Goal: Check status: Check status

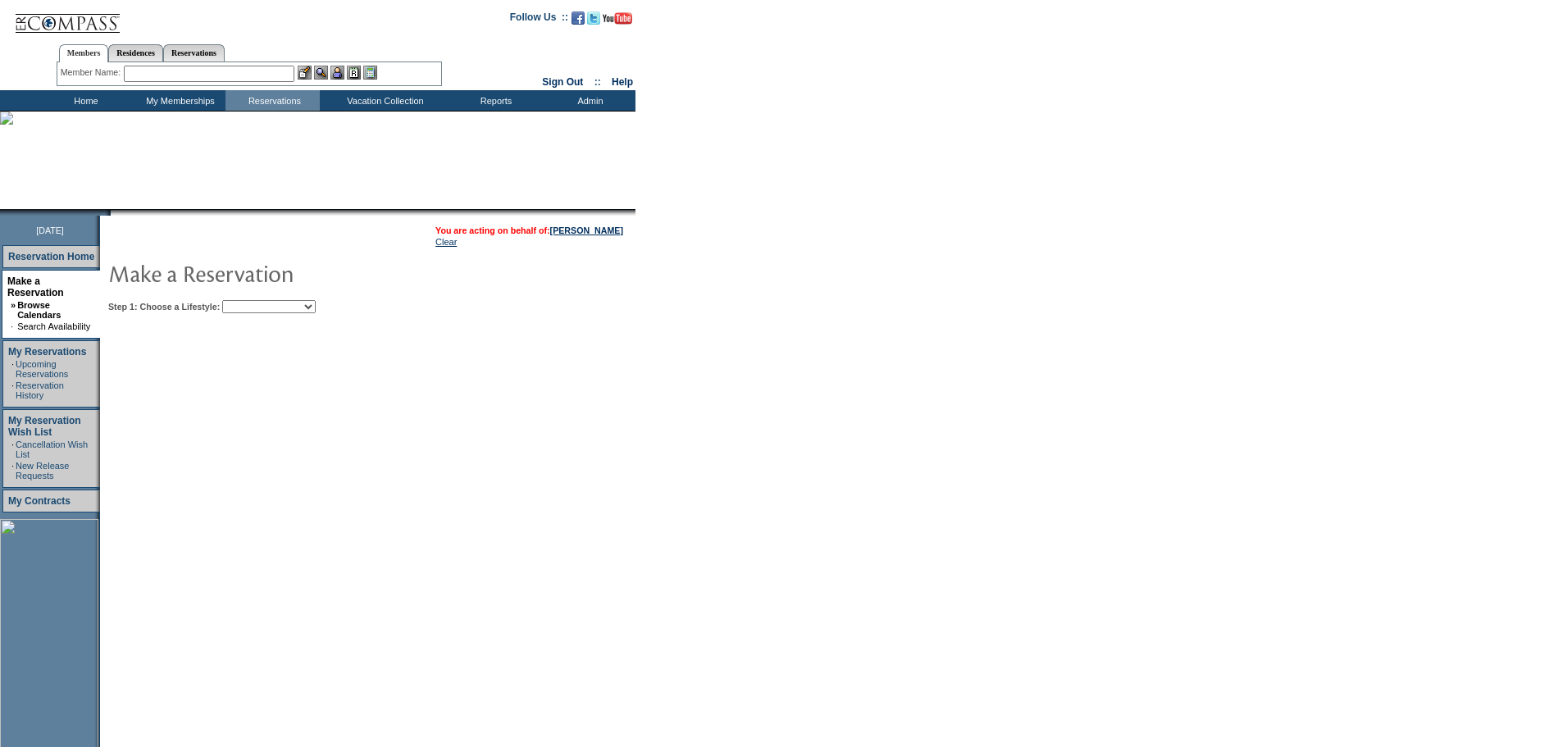
click at [316, 307] on select "Beach Leisure Metropolitan Mountain OIAL for Adventure OIAL for Couples OIAL fo…" at bounding box center [269, 306] width 94 height 13
select select "Beach"
click at [250, 302] on select "Beach Leisure Metropolitan Mountain OIAL for Adventure OIAL for Couples OIAL fo…" at bounding box center [269, 306] width 94 height 13
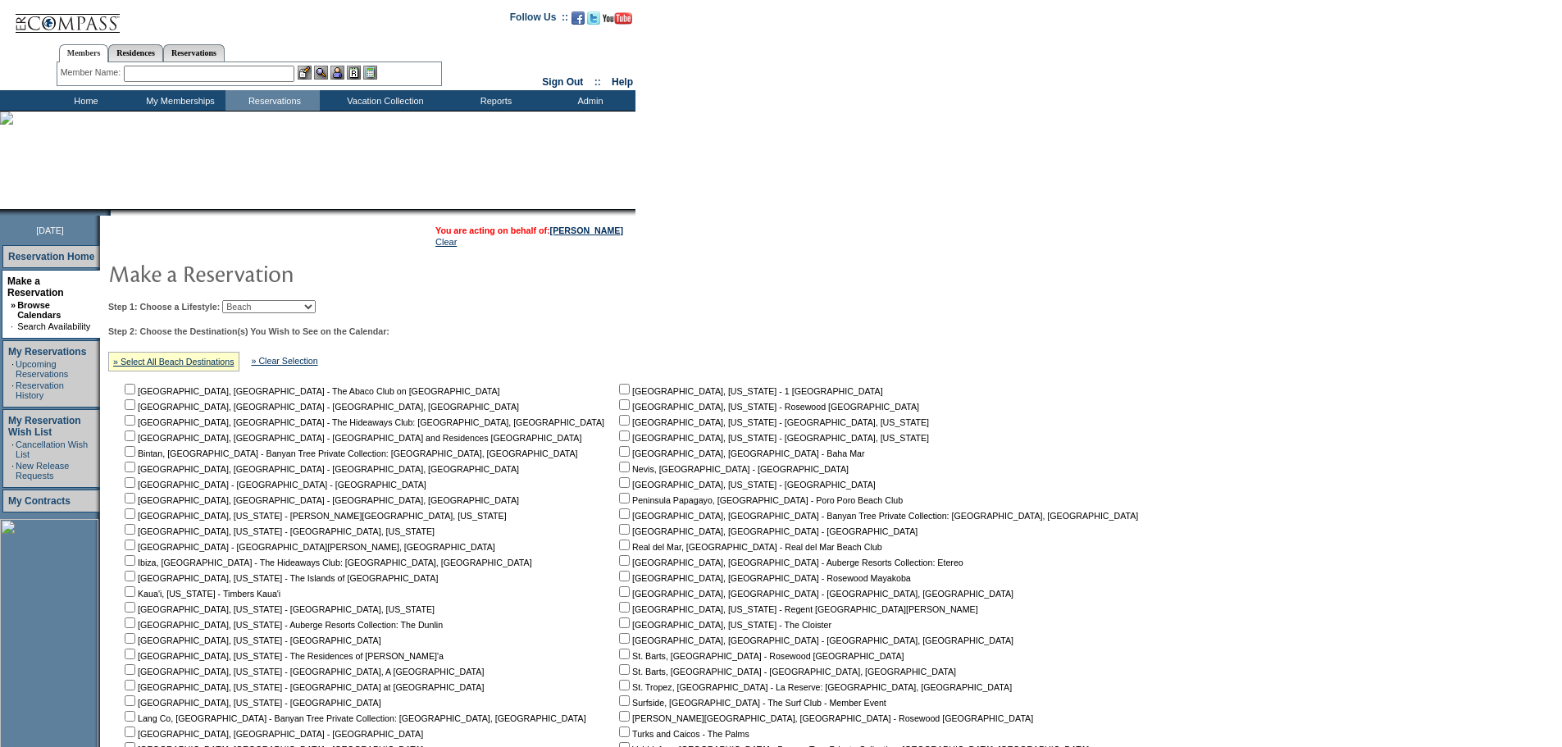
click at [619, 501] on input "checkbox" at bounding box center [624, 498] width 11 height 11
checkbox input "true"
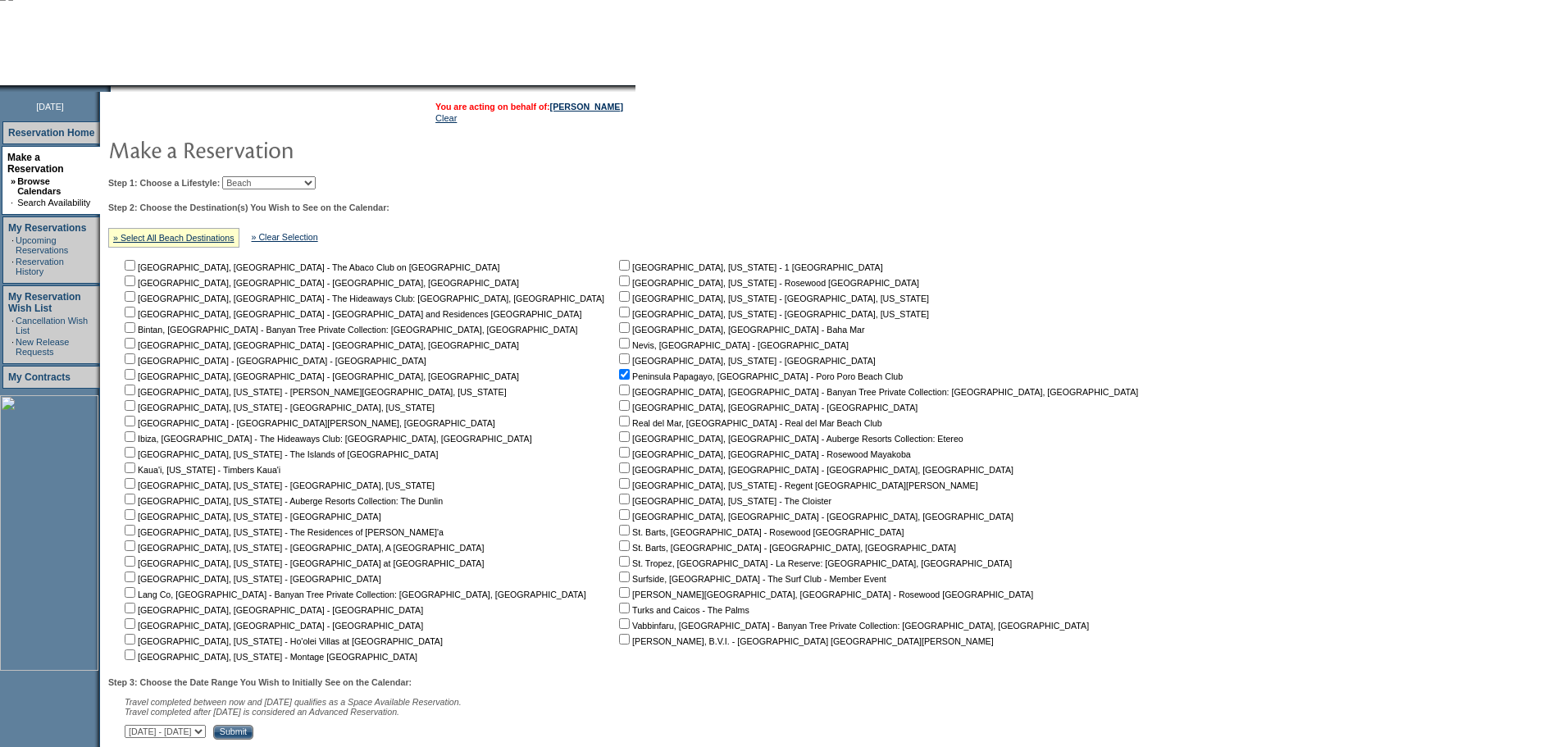
scroll to position [248, 0]
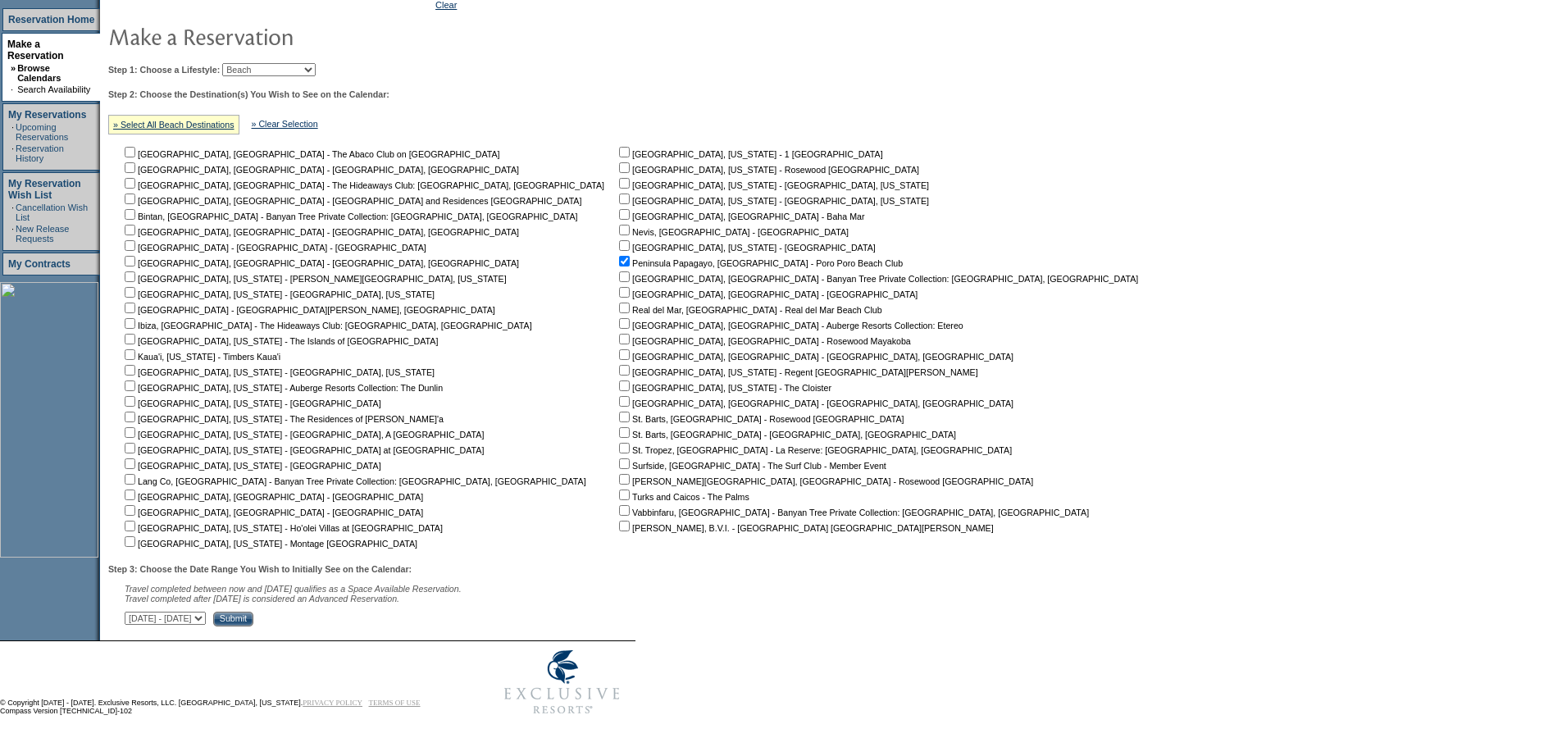
click at [206, 619] on select "[DATE] - [DATE] [DATE] - [DATE] [DATE] - [DATE] [DATE] - [DATE] [DATE] - [DATE]…" at bounding box center [165, 618] width 81 height 13
select select "[DATE]|[DATE]"
click at [134, 612] on select "[DATE] - [DATE] [DATE] - [DATE] [DATE] - [DATE] [DATE] - [DATE] [DATE] - [DATE]…" at bounding box center [165, 618] width 81 height 13
click at [253, 617] on input "Submit" at bounding box center [233, 619] width 40 height 15
